Goal: Check status: Check status

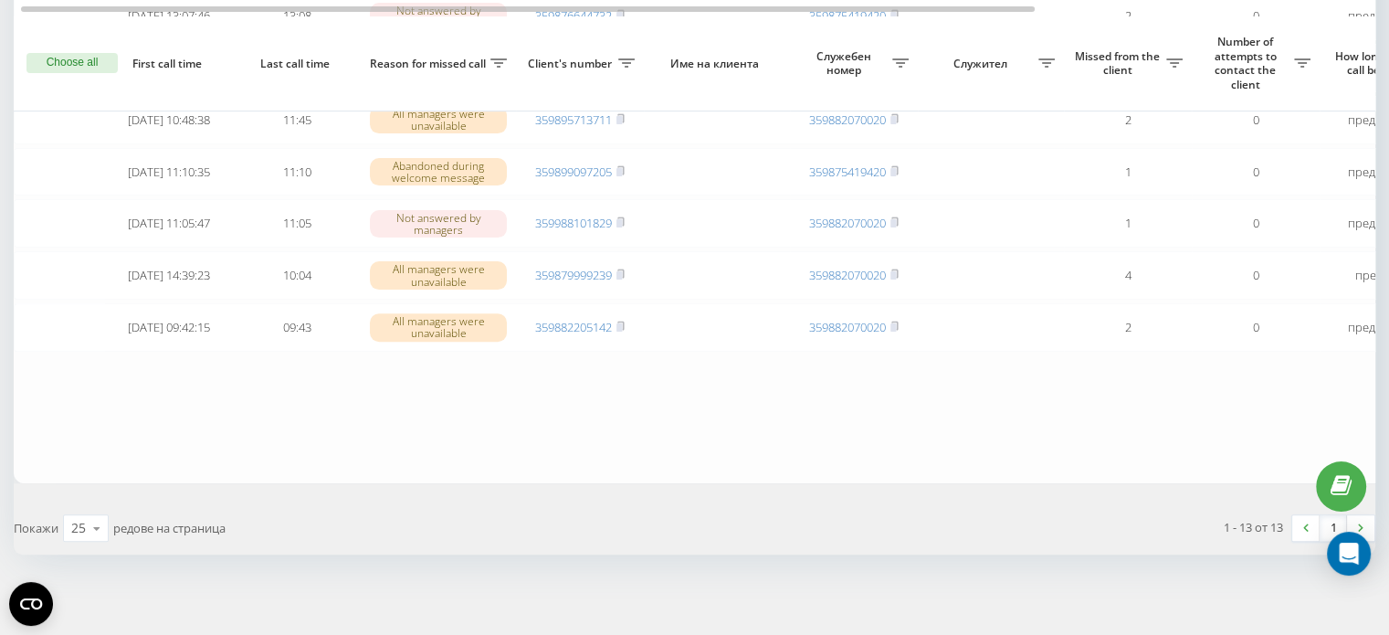
scroll to position [613, 0]
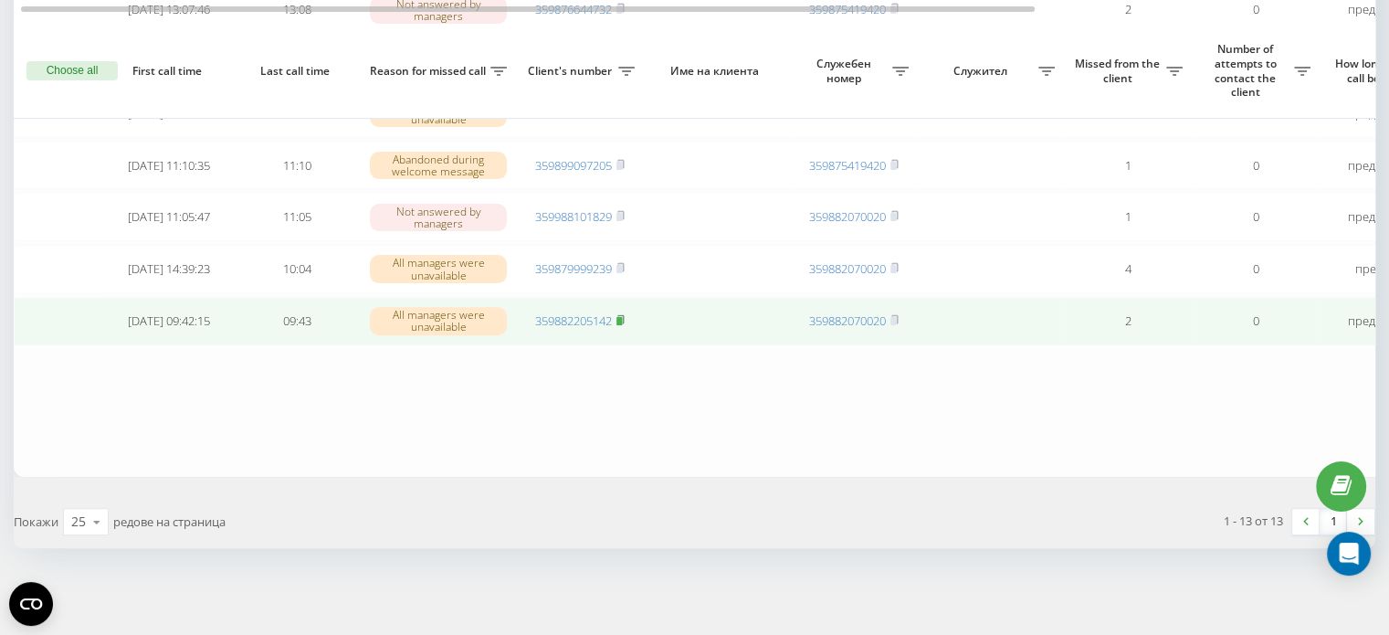
click at [624, 316] on icon at bounding box center [620, 319] width 6 height 8
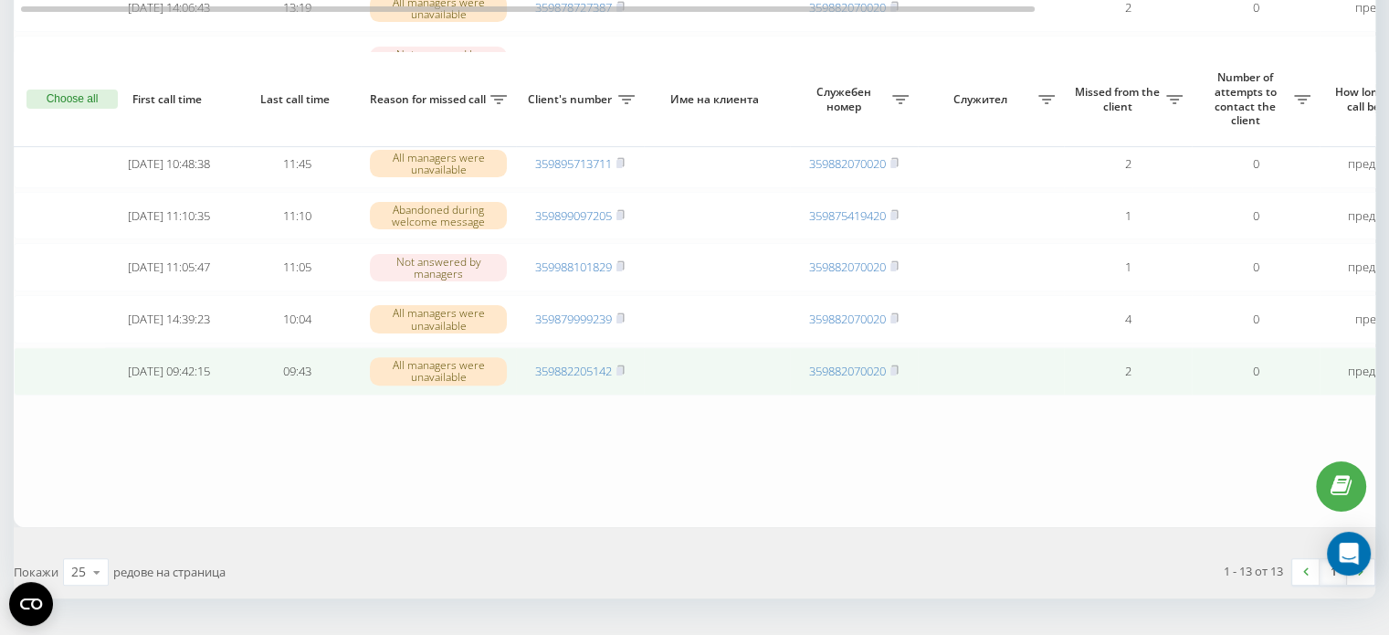
scroll to position [613, 0]
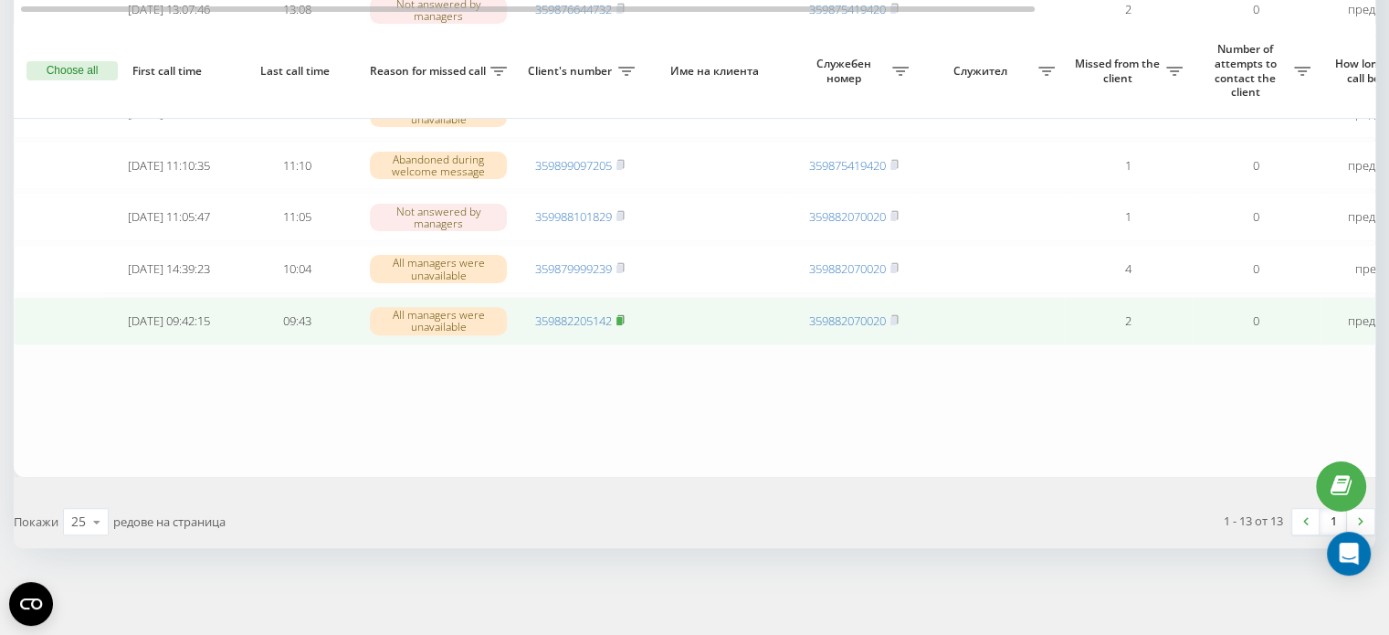
click at [625, 320] on icon at bounding box center [620, 319] width 8 height 11
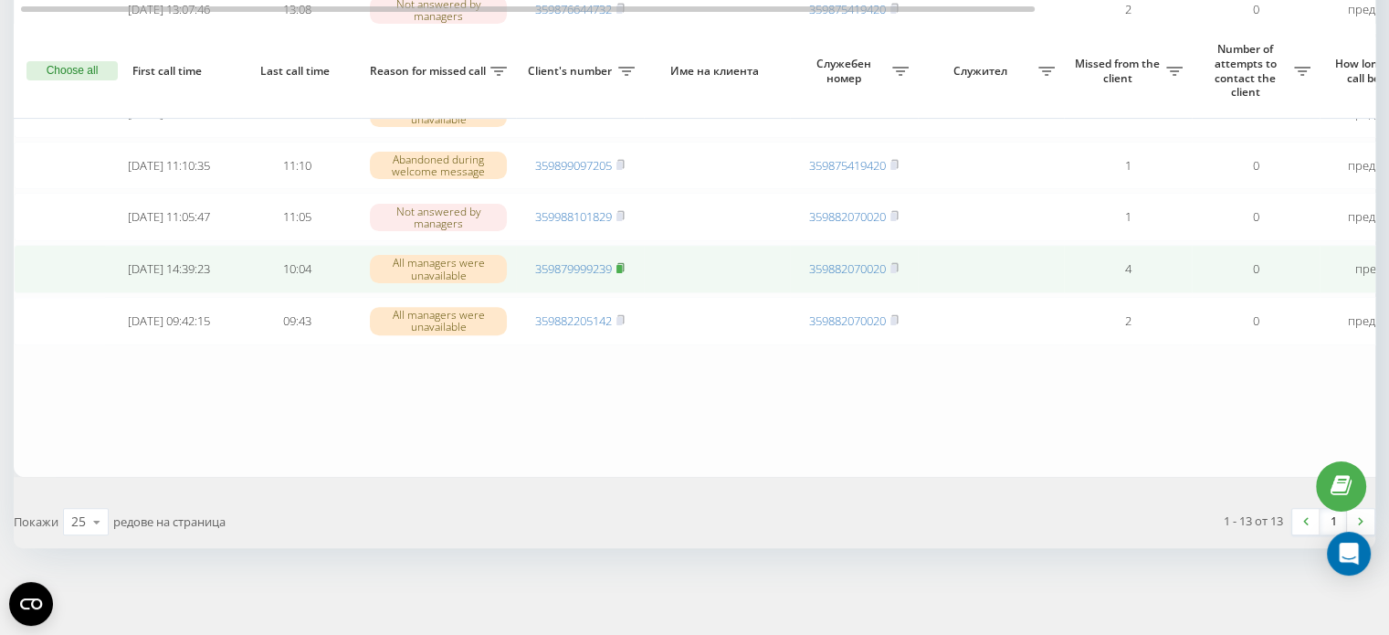
click at [624, 266] on icon at bounding box center [620, 267] width 6 height 8
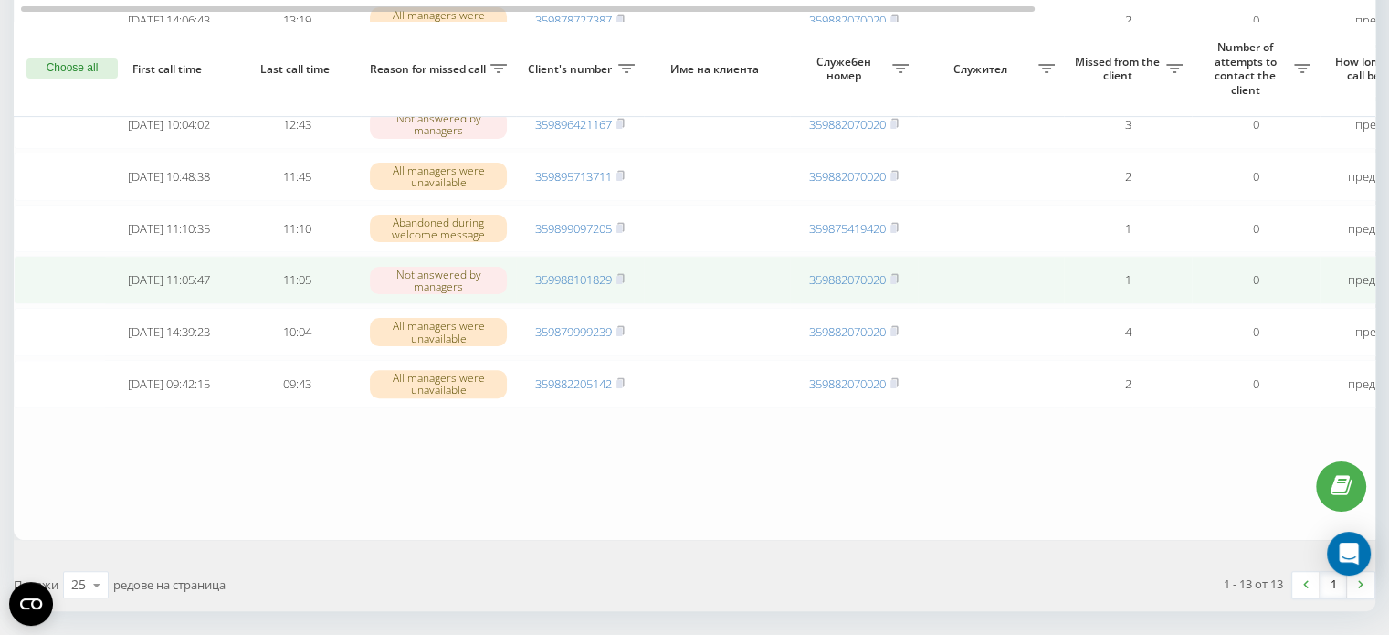
scroll to position [548, 0]
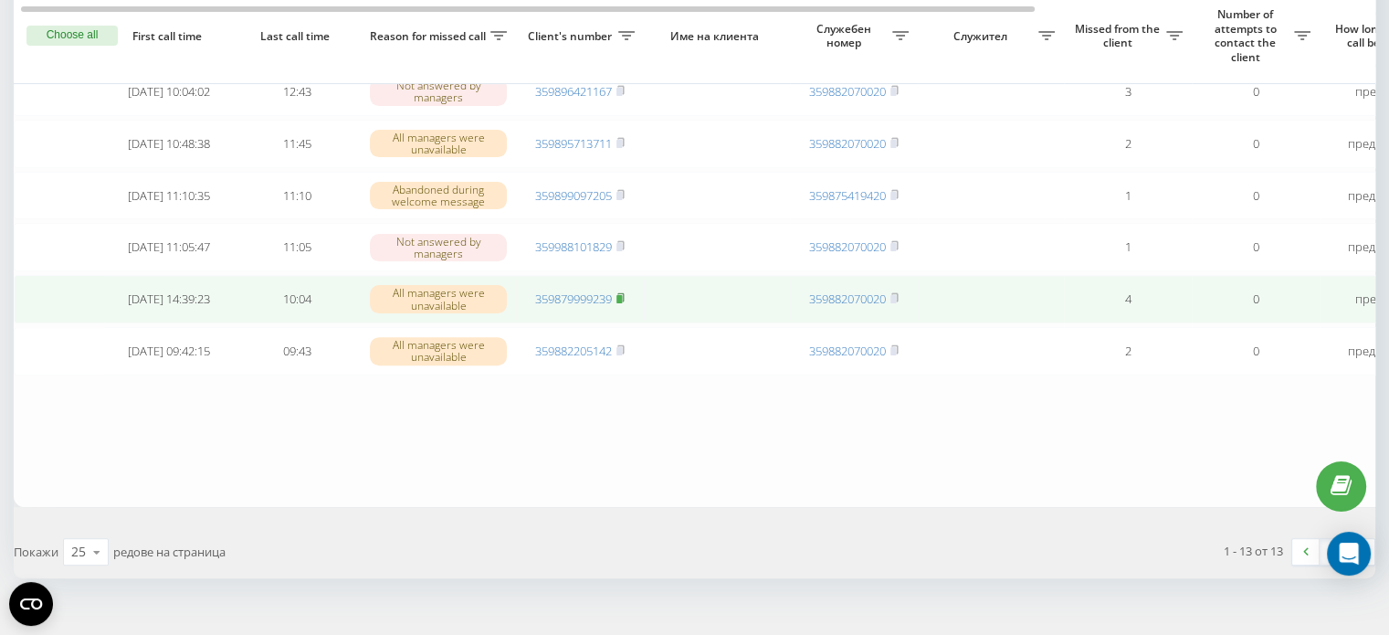
click at [625, 303] on icon at bounding box center [620, 297] width 8 height 11
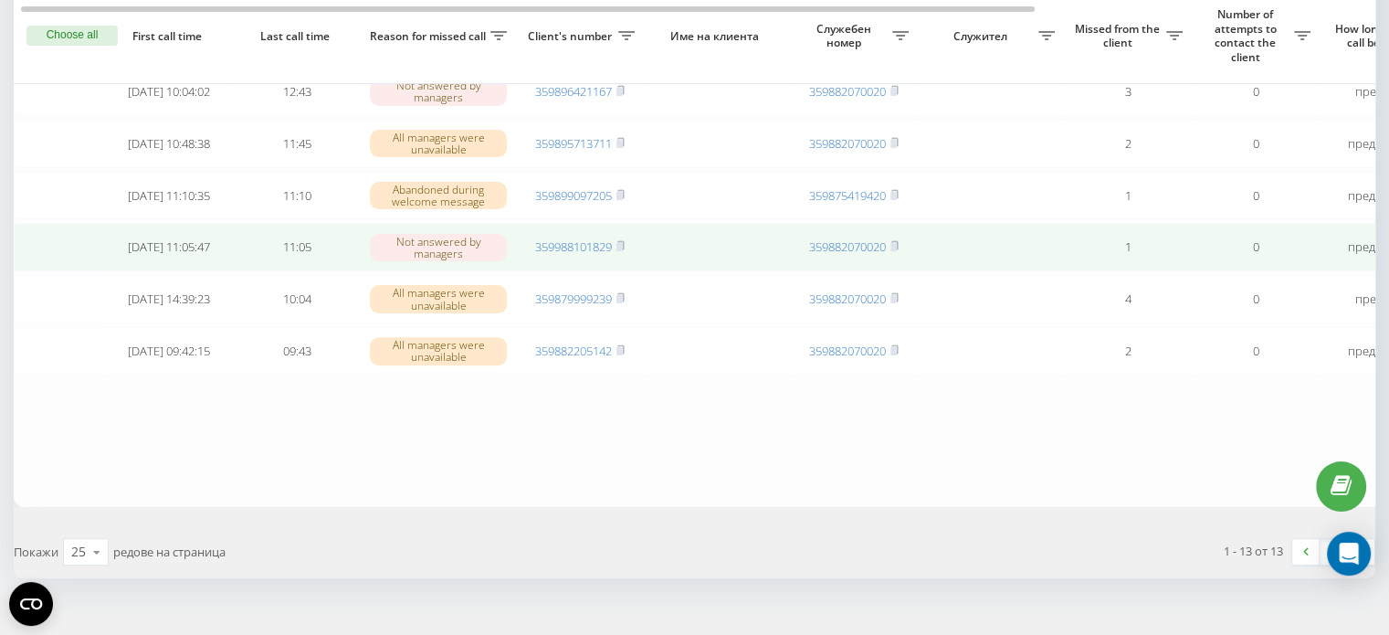
click at [627, 271] on td "359988101829" at bounding box center [580, 247] width 128 height 48
click at [628, 271] on td "359988101829" at bounding box center [580, 247] width 128 height 48
click at [624, 249] on icon at bounding box center [620, 245] width 6 height 8
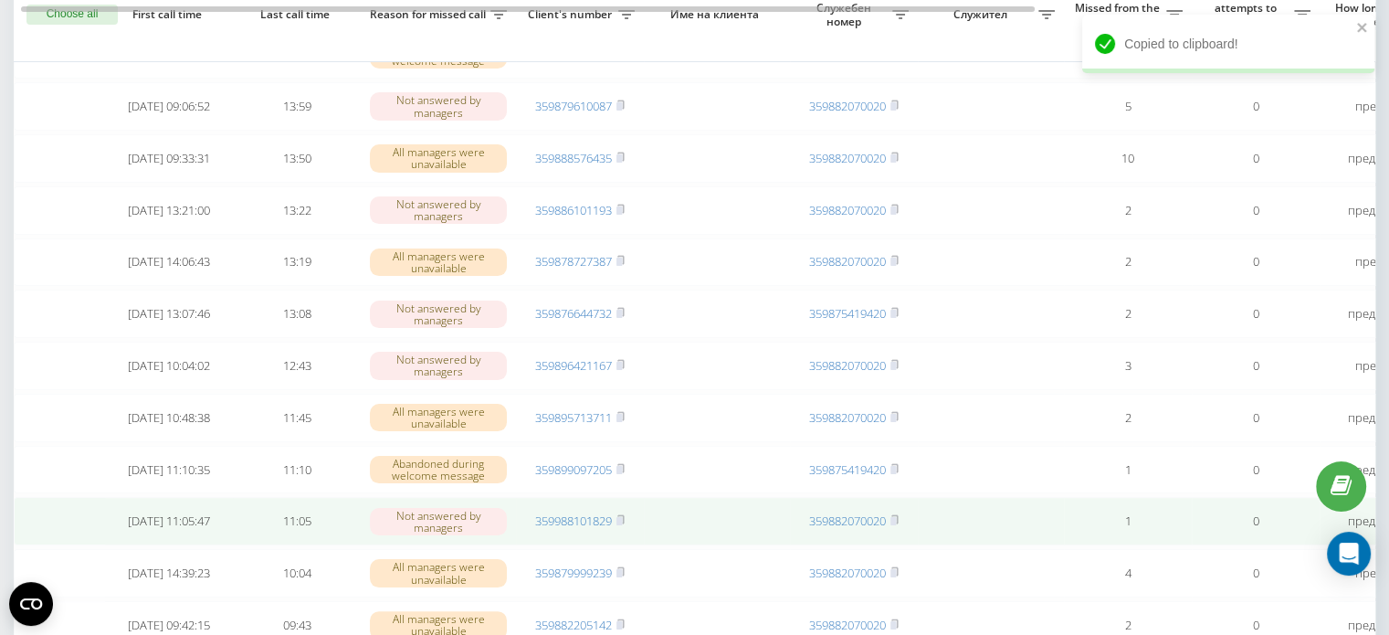
scroll to position [183, 0]
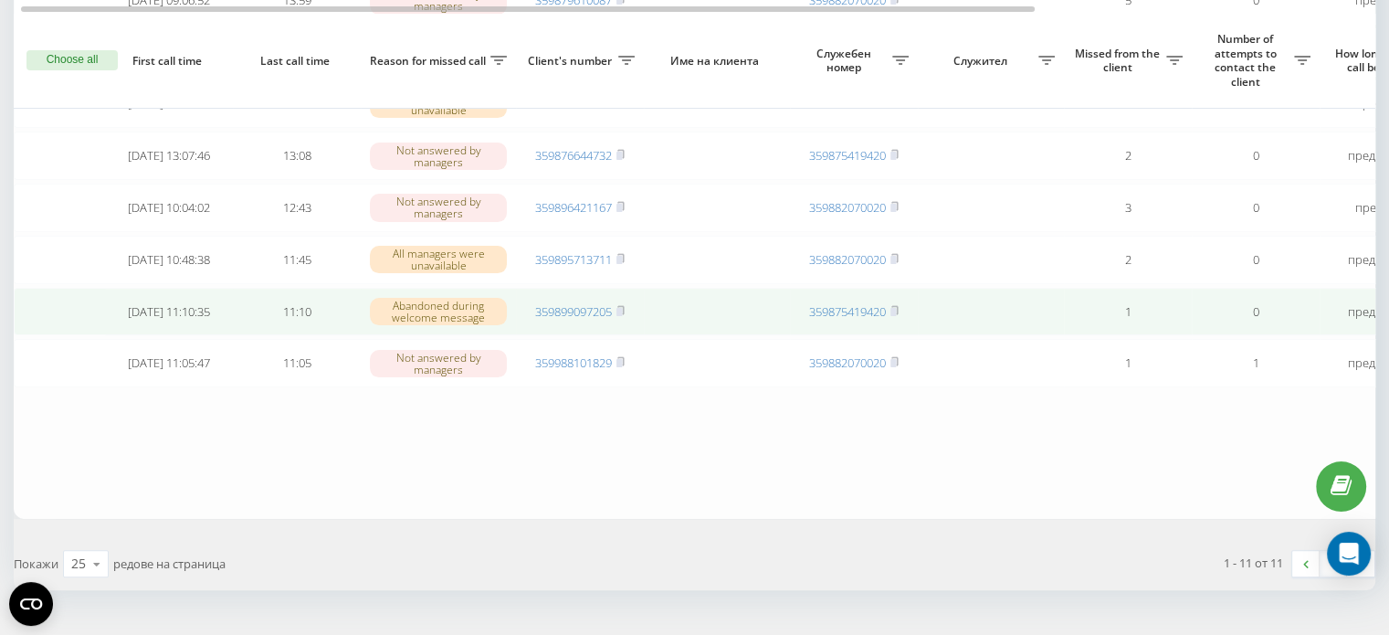
scroll to position [457, 0]
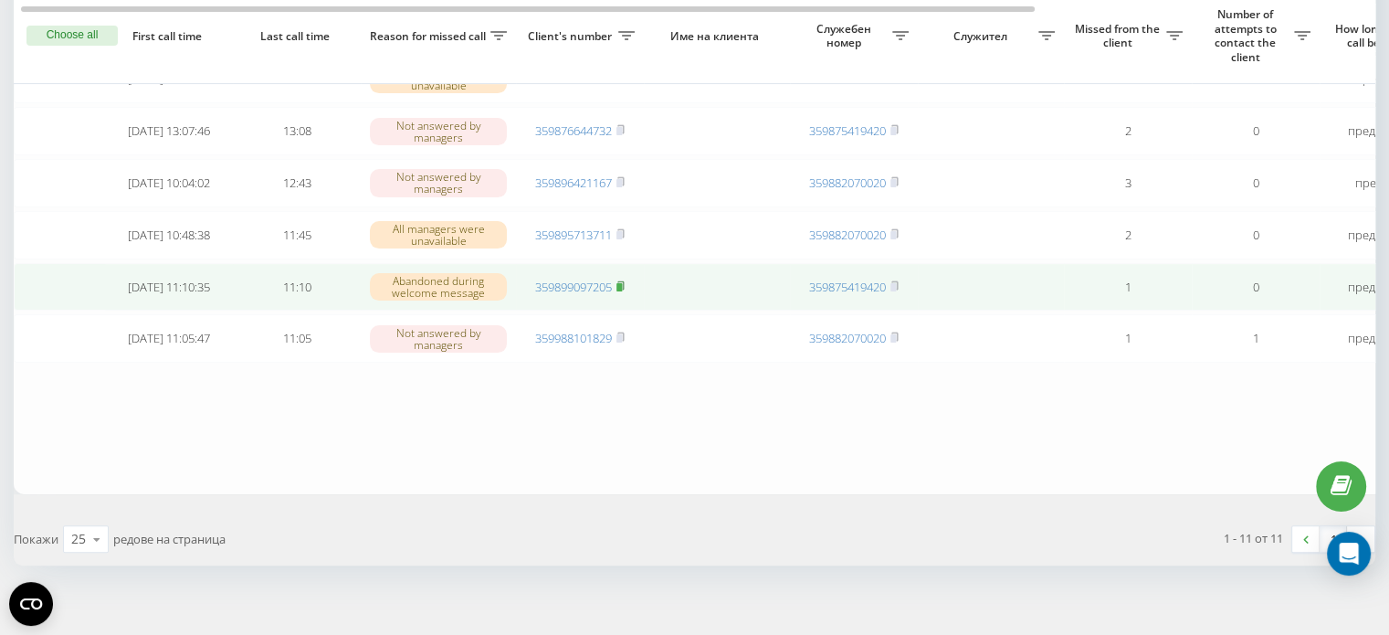
click at [621, 291] on rect at bounding box center [618, 287] width 5 height 8
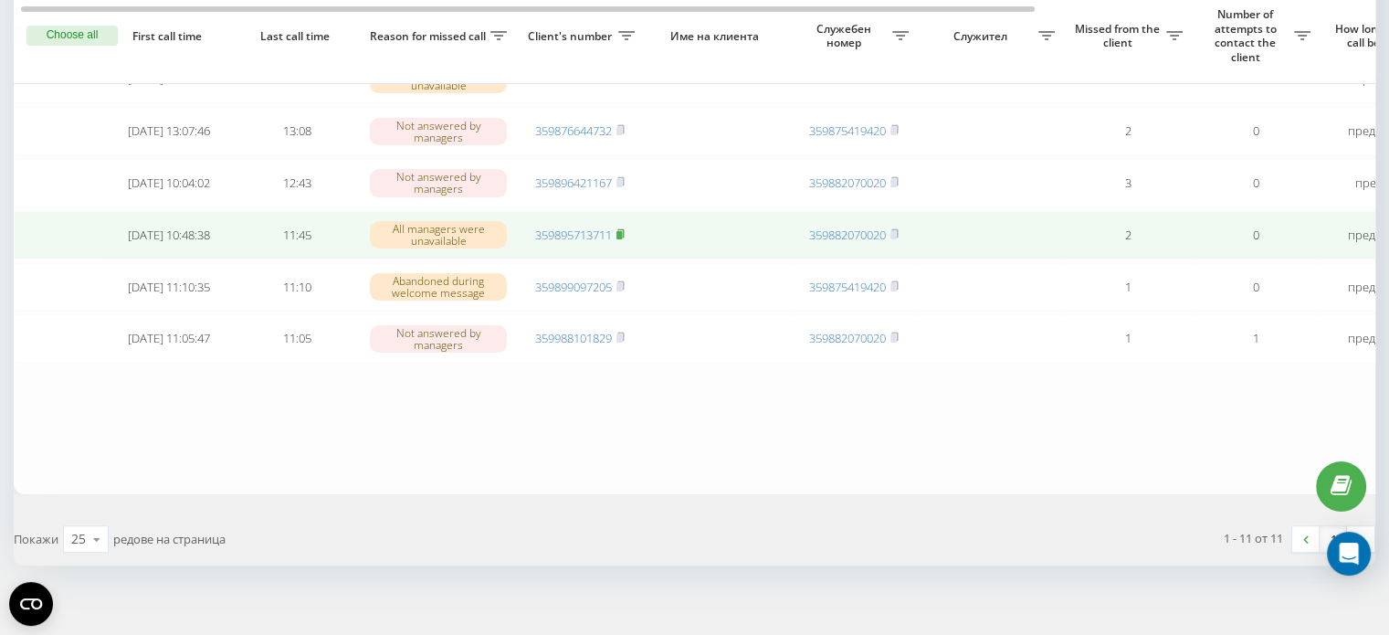
click at [622, 239] on rect at bounding box center [618, 235] width 5 height 8
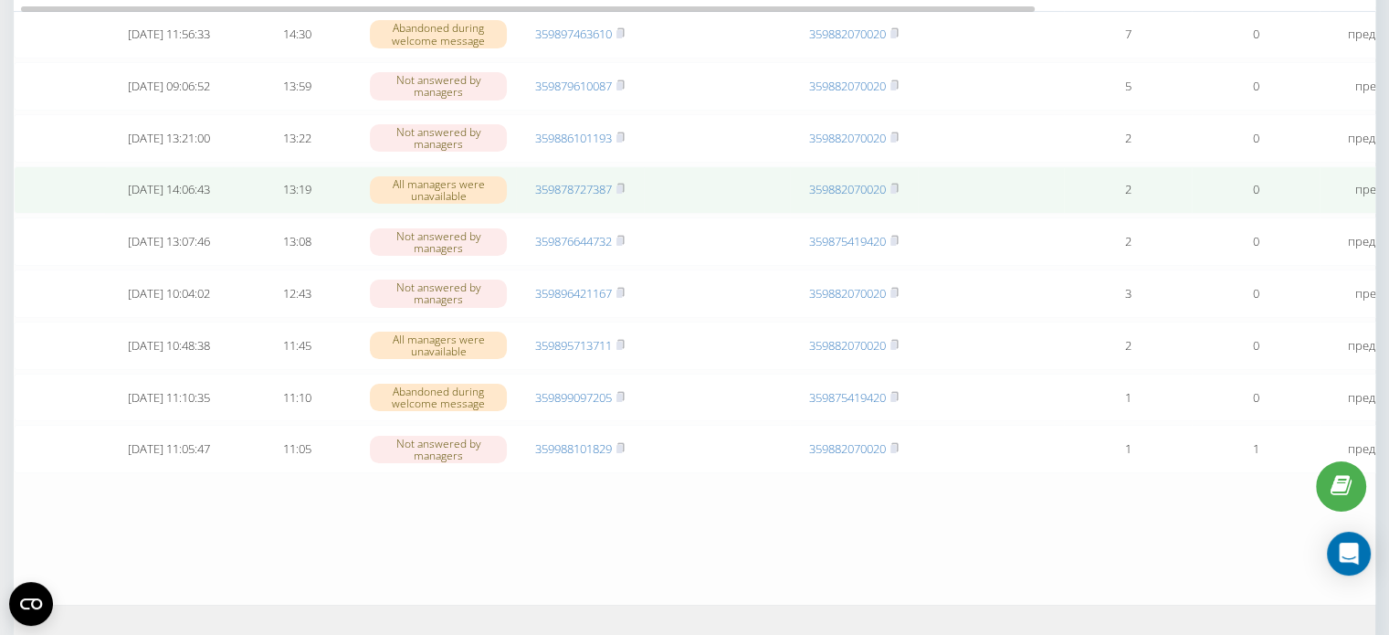
scroll to position [365, 0]
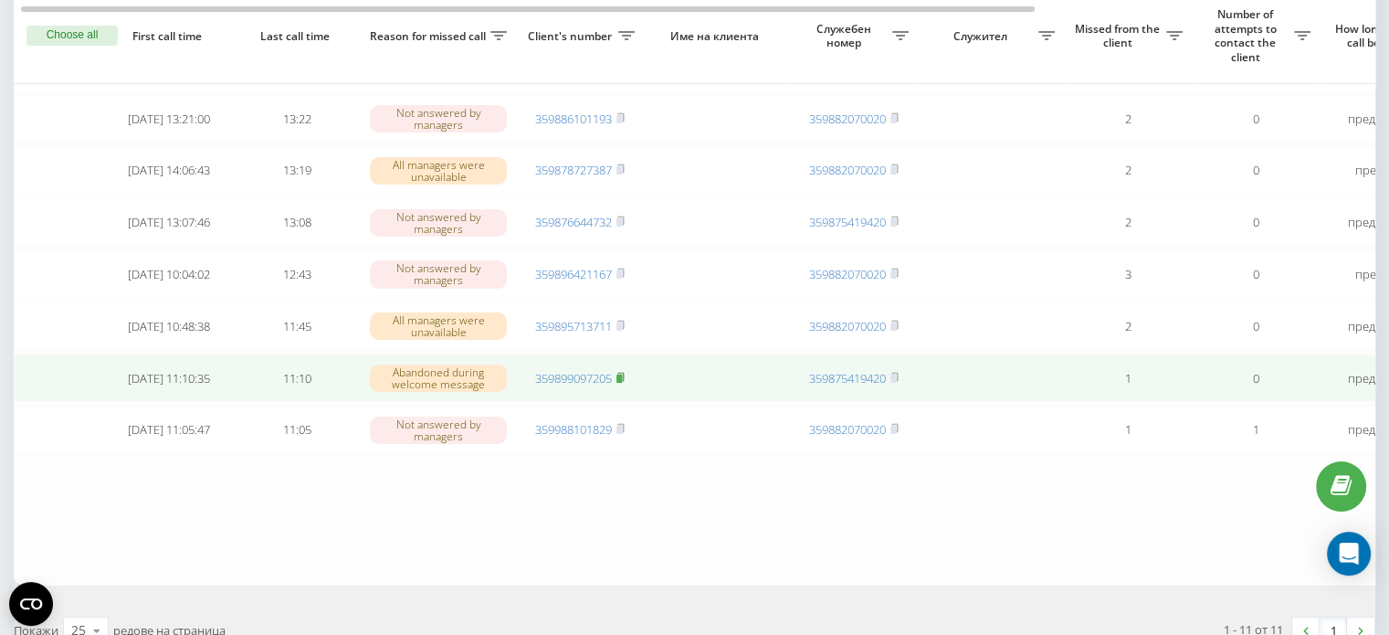
click at [620, 383] on rect at bounding box center [618, 378] width 5 height 8
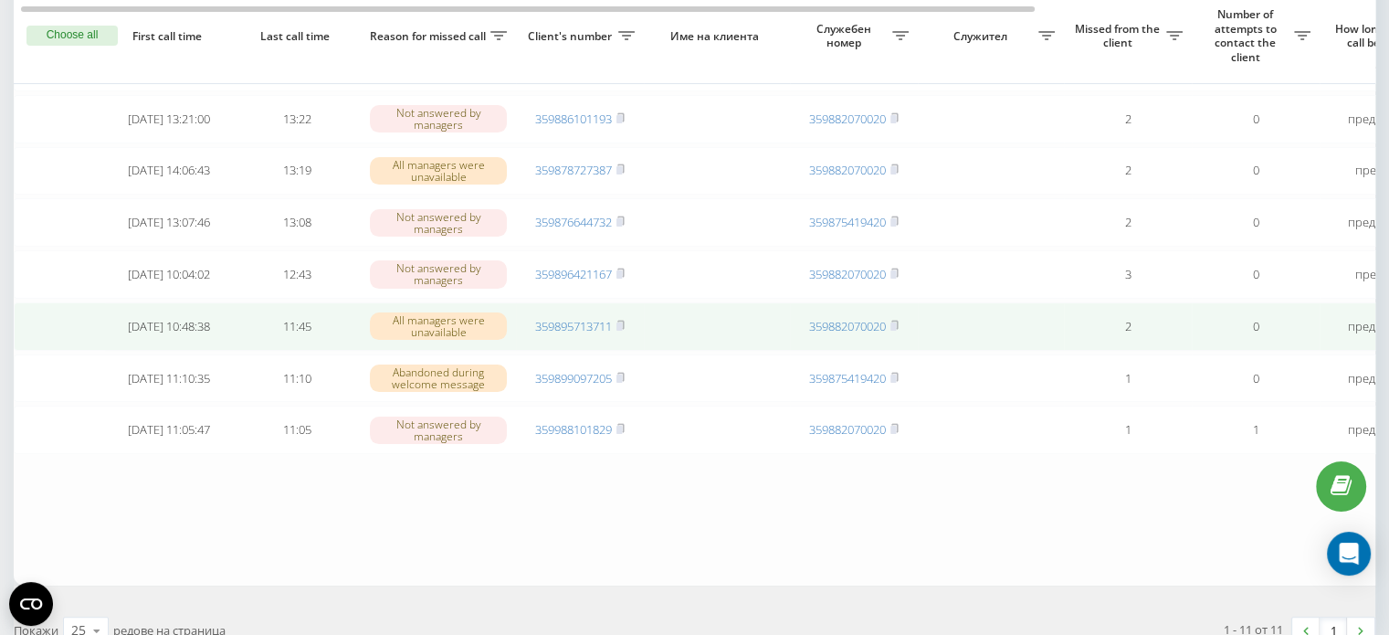
click at [627, 342] on td "359895713711" at bounding box center [580, 326] width 128 height 48
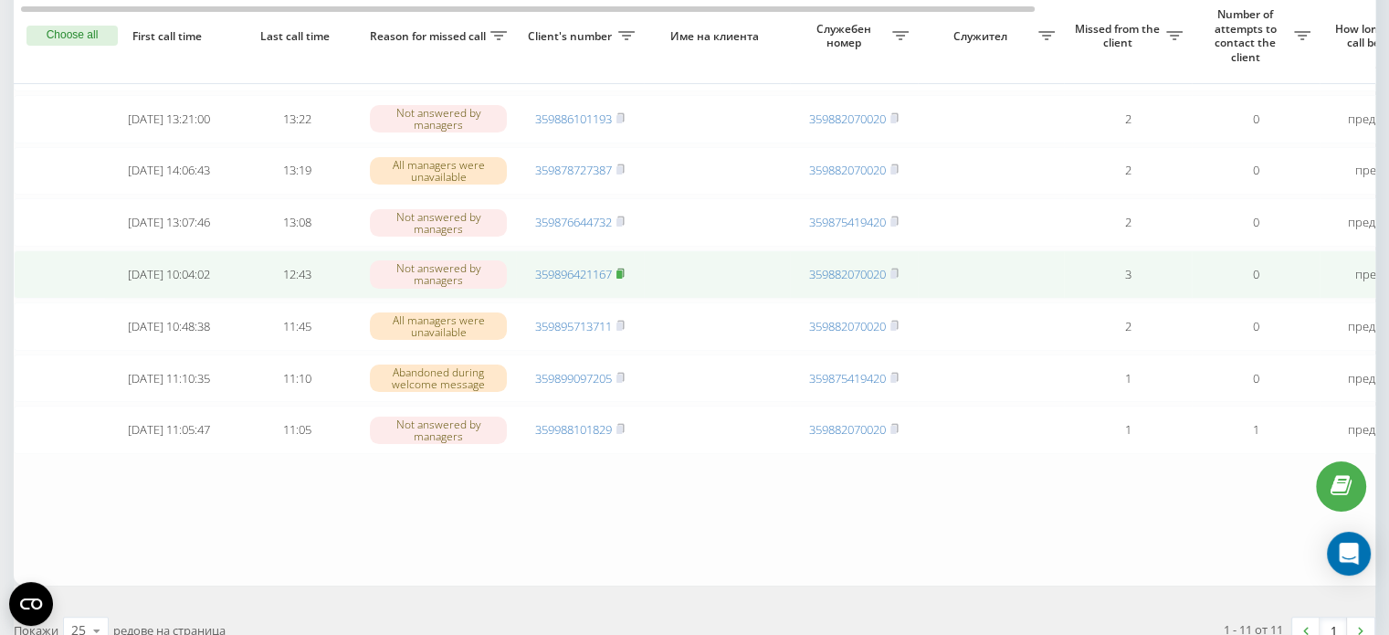
click at [622, 278] on rect at bounding box center [618, 274] width 5 height 8
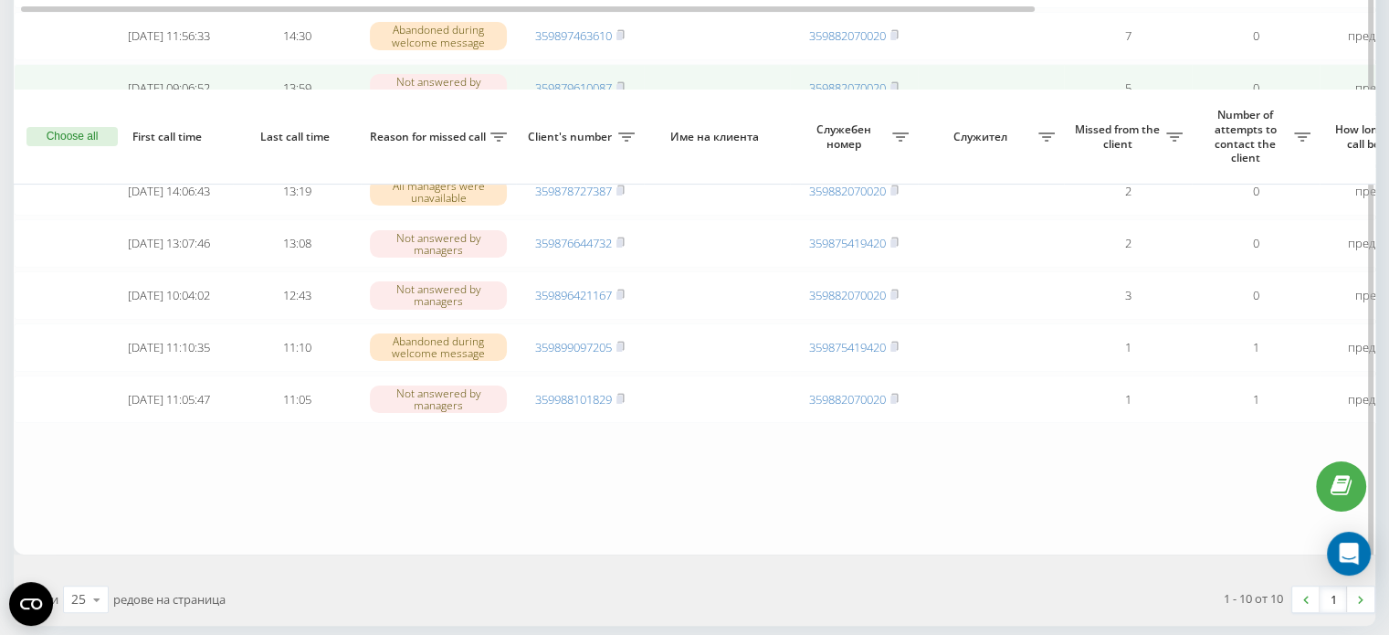
scroll to position [448, 0]
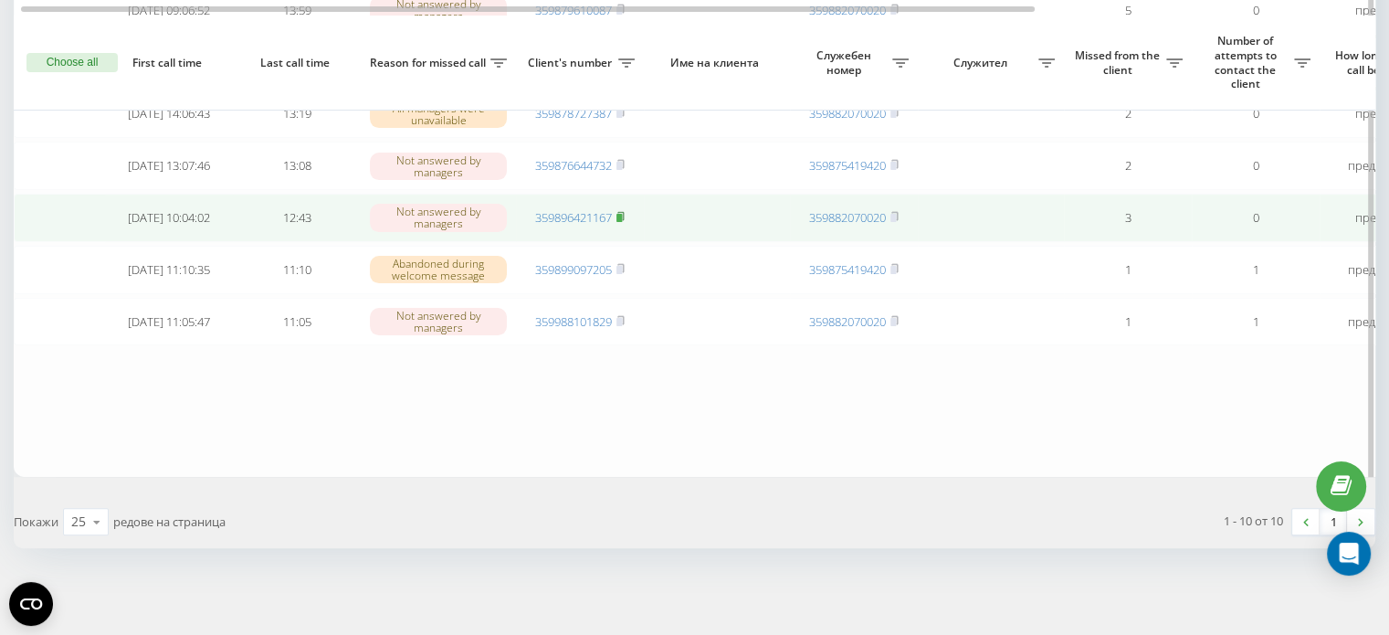
click at [618, 215] on span at bounding box center [620, 217] width 8 height 16
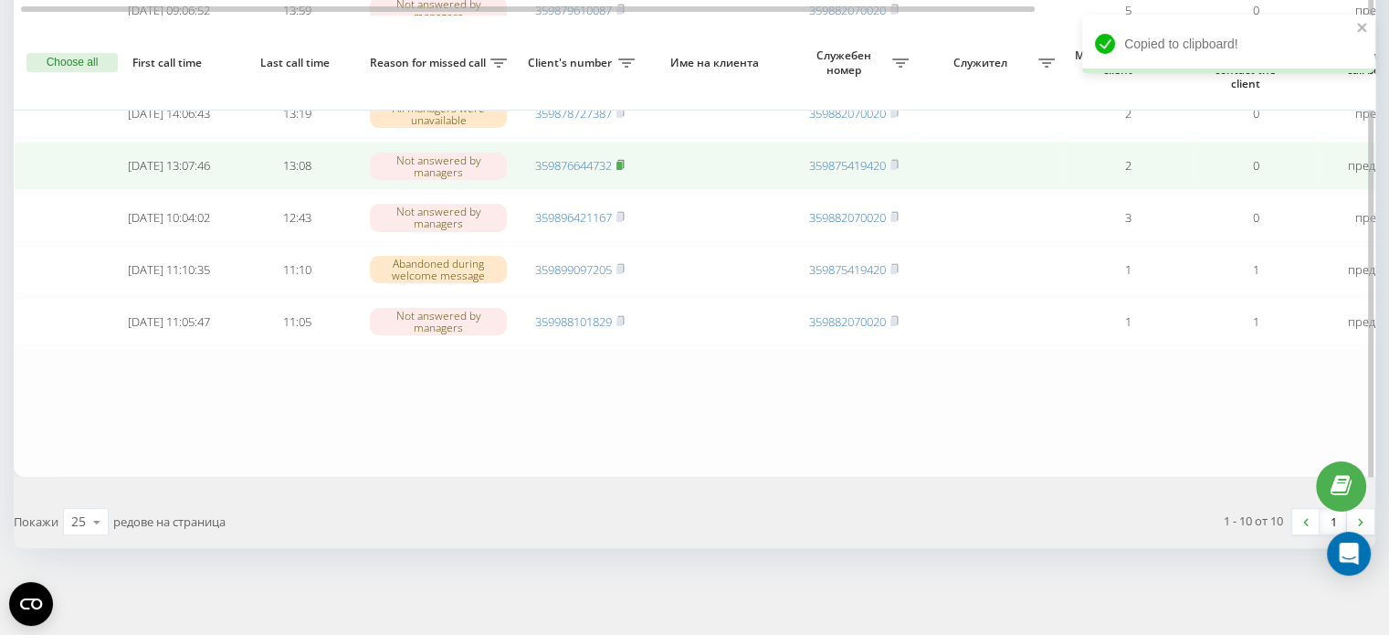
click at [624, 160] on icon at bounding box center [620, 164] width 6 height 8
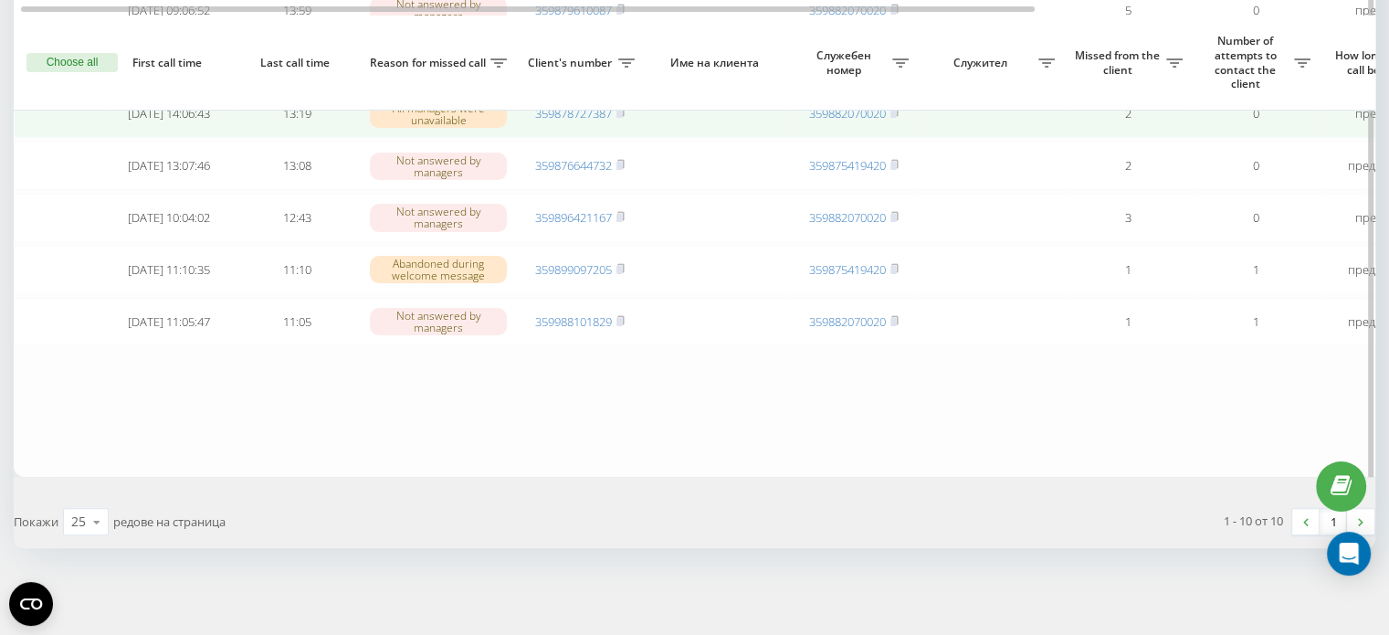
click at [617, 105] on span "359878727387" at bounding box center [579, 113] width 89 height 16
click at [622, 110] on rect at bounding box center [618, 114] width 5 height 8
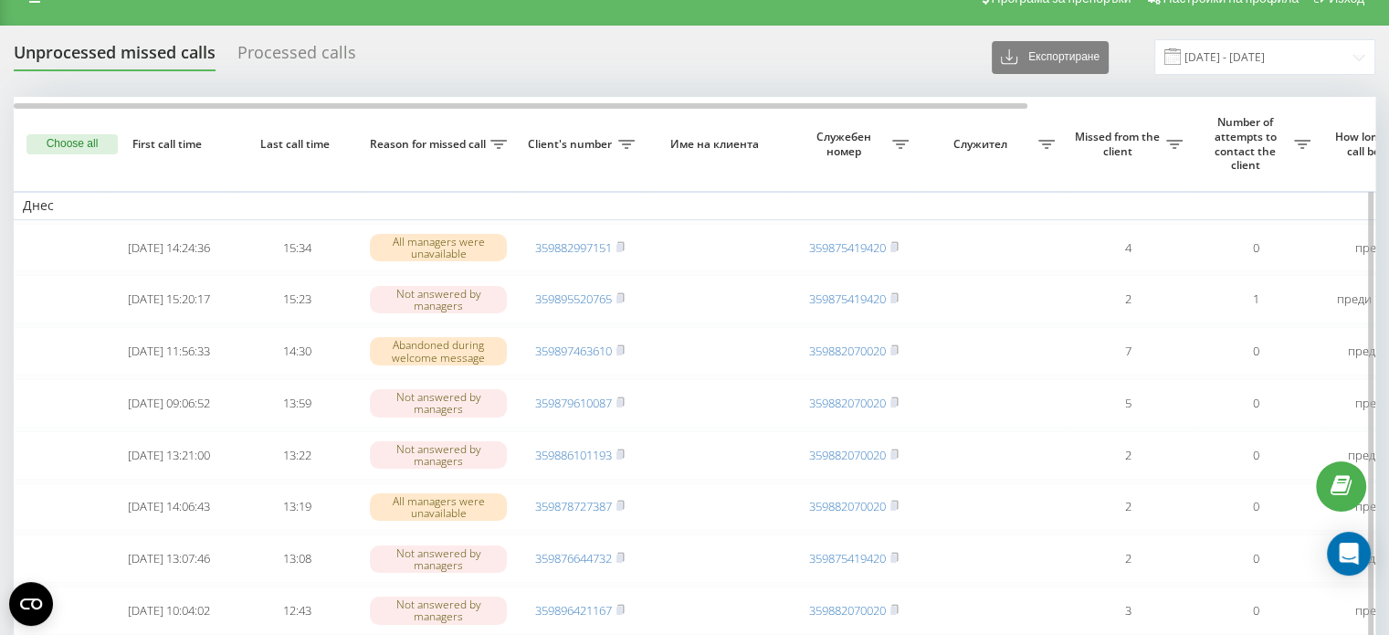
scroll to position [0, 0]
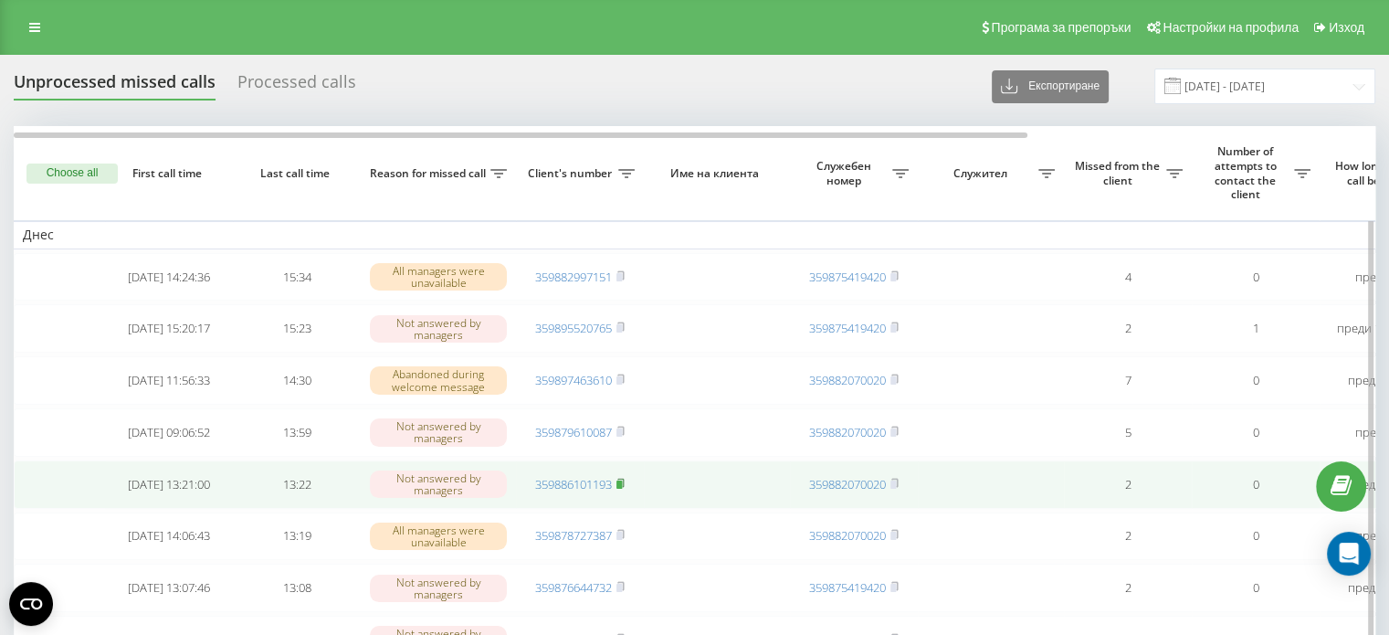
click at [623, 489] on icon at bounding box center [620, 483] width 8 height 11
